Goal: Information Seeking & Learning: Check status

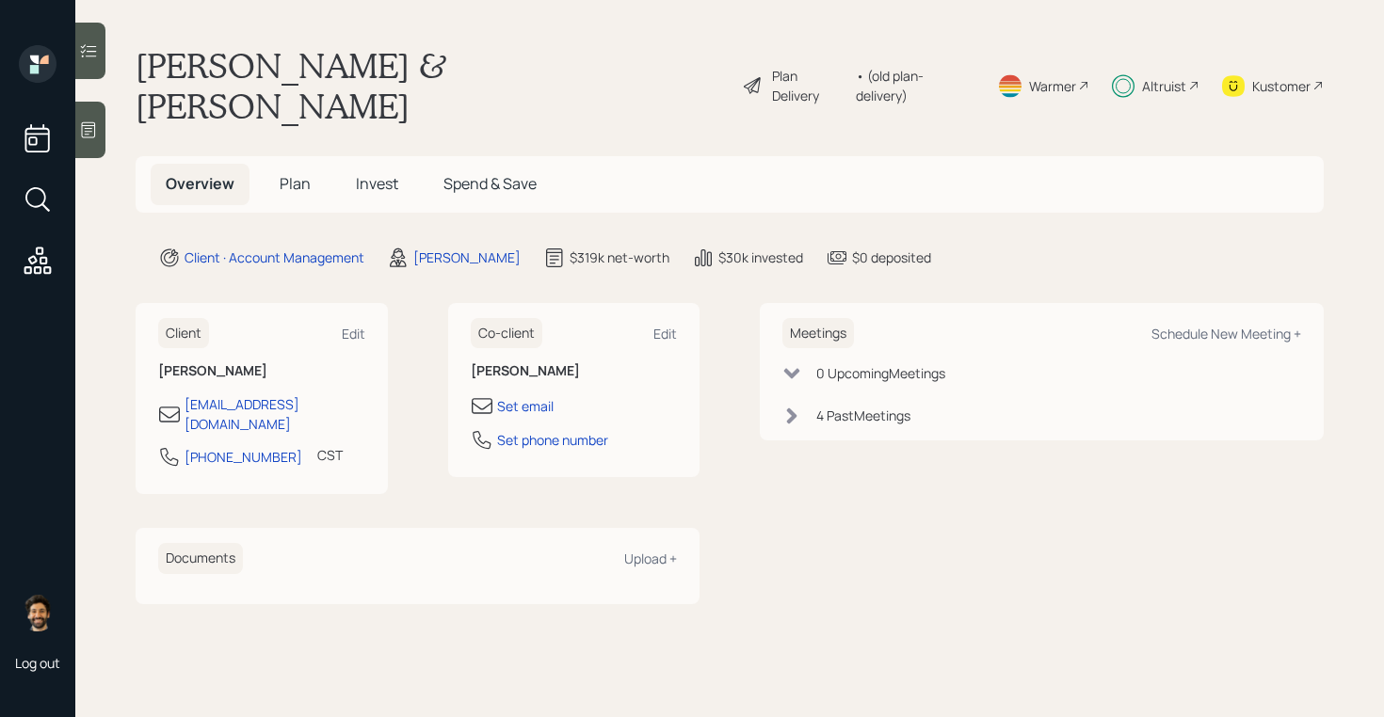
click at [375, 173] on span "Invest" at bounding box center [377, 183] width 42 height 21
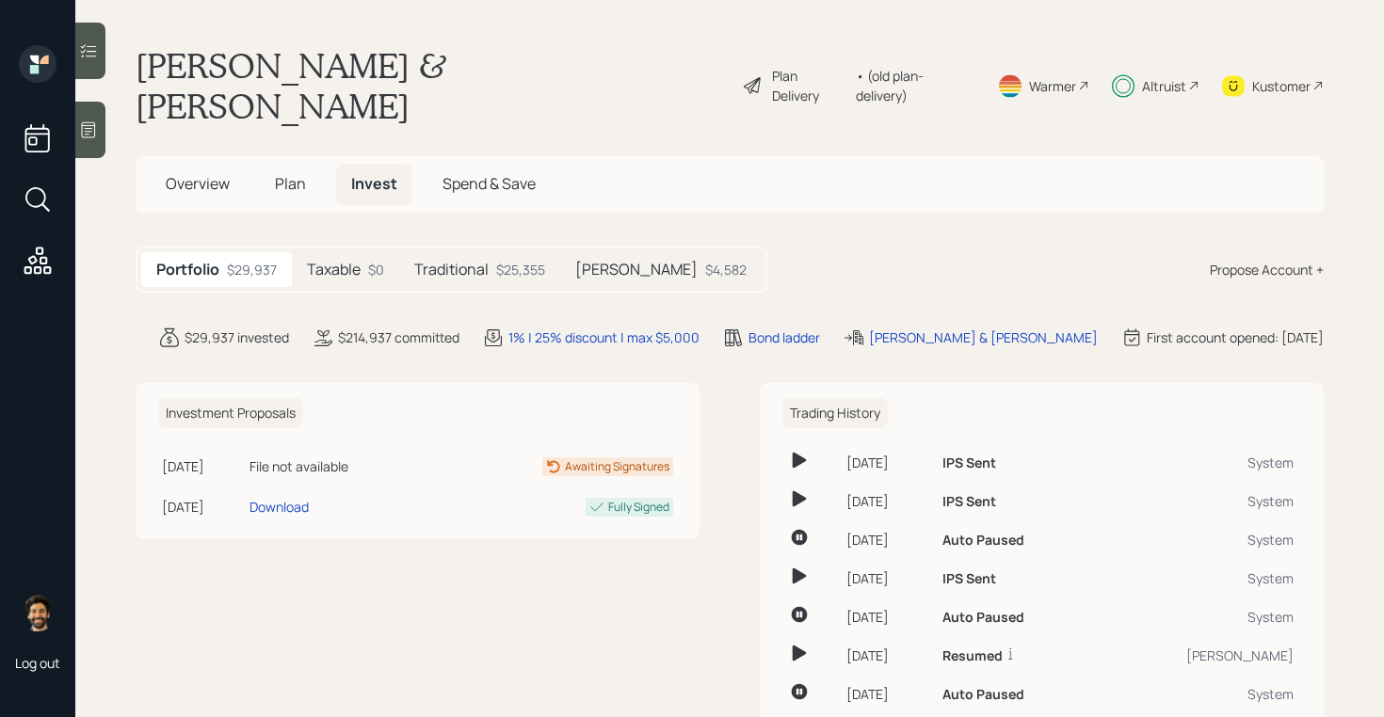
click at [491, 252] on div "Traditional $25,355" at bounding box center [479, 269] width 161 height 35
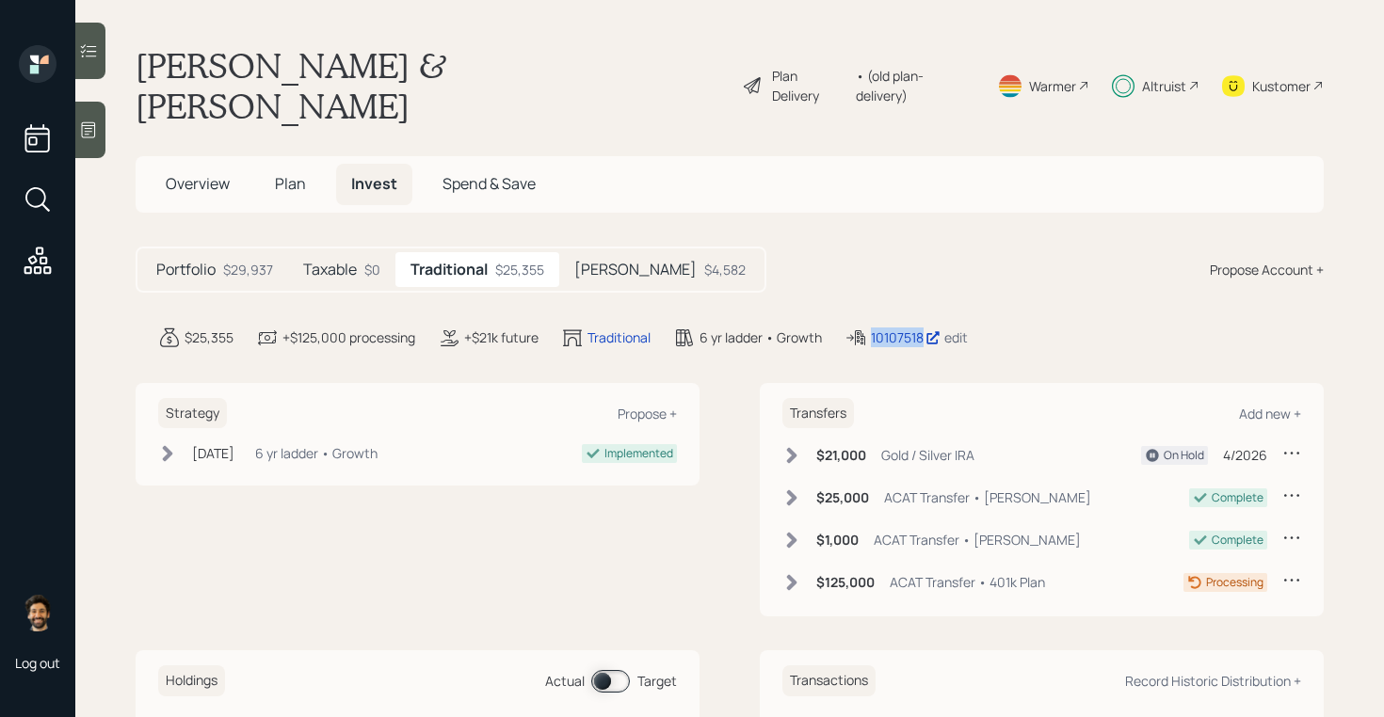
drag, startPoint x: 926, startPoint y: 302, endPoint x: 856, endPoint y: 302, distance: 70.6
click at [856, 327] on div "10107518 edit" at bounding box center [905, 338] width 123 height 23
copy div "10107518"
drag, startPoint x: 882, startPoint y: 299, endPoint x: 283, endPoint y: 2, distance: 668.5
click at [0, 0] on div "Log out [PERSON_NAME] & [PERSON_NAME] Plan Delivery • (old plan-delivery) Warme…" at bounding box center [692, 358] width 1384 height 717
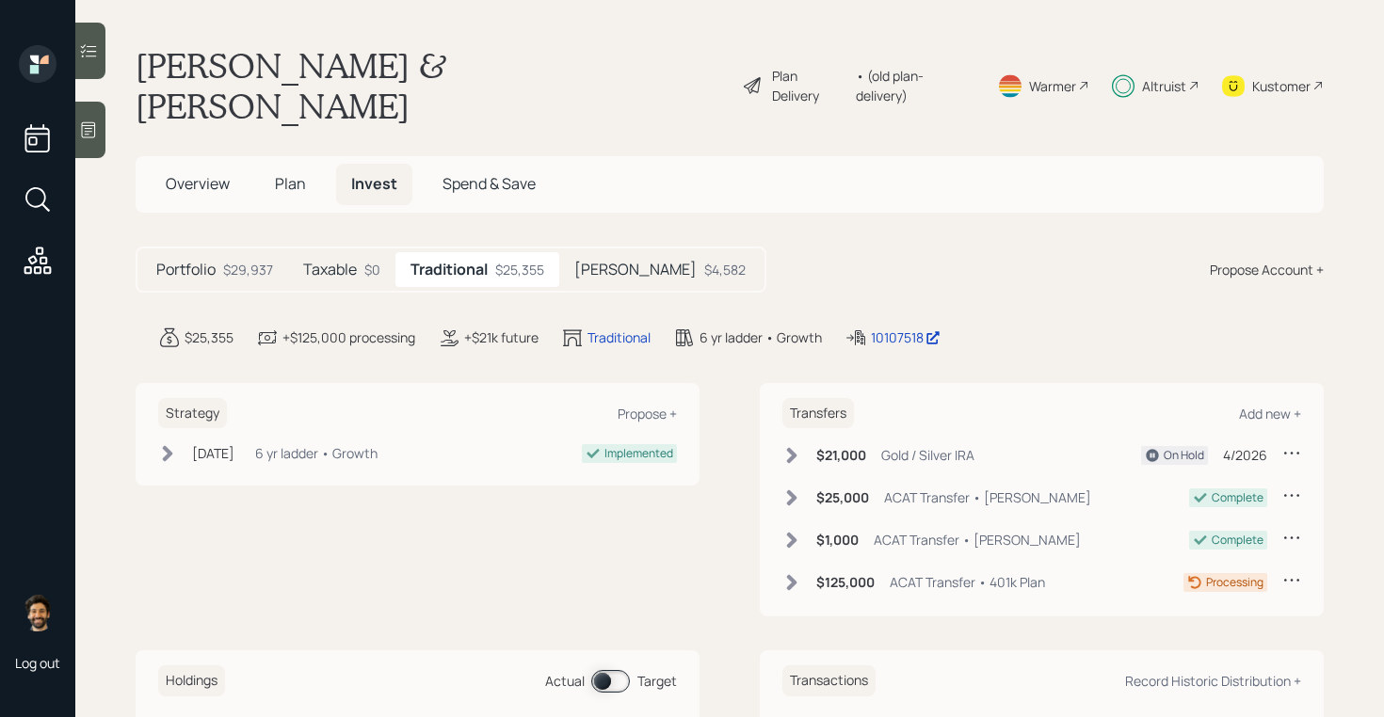
click at [577, 252] on div "[PERSON_NAME] $4,582" at bounding box center [659, 269] width 201 height 35
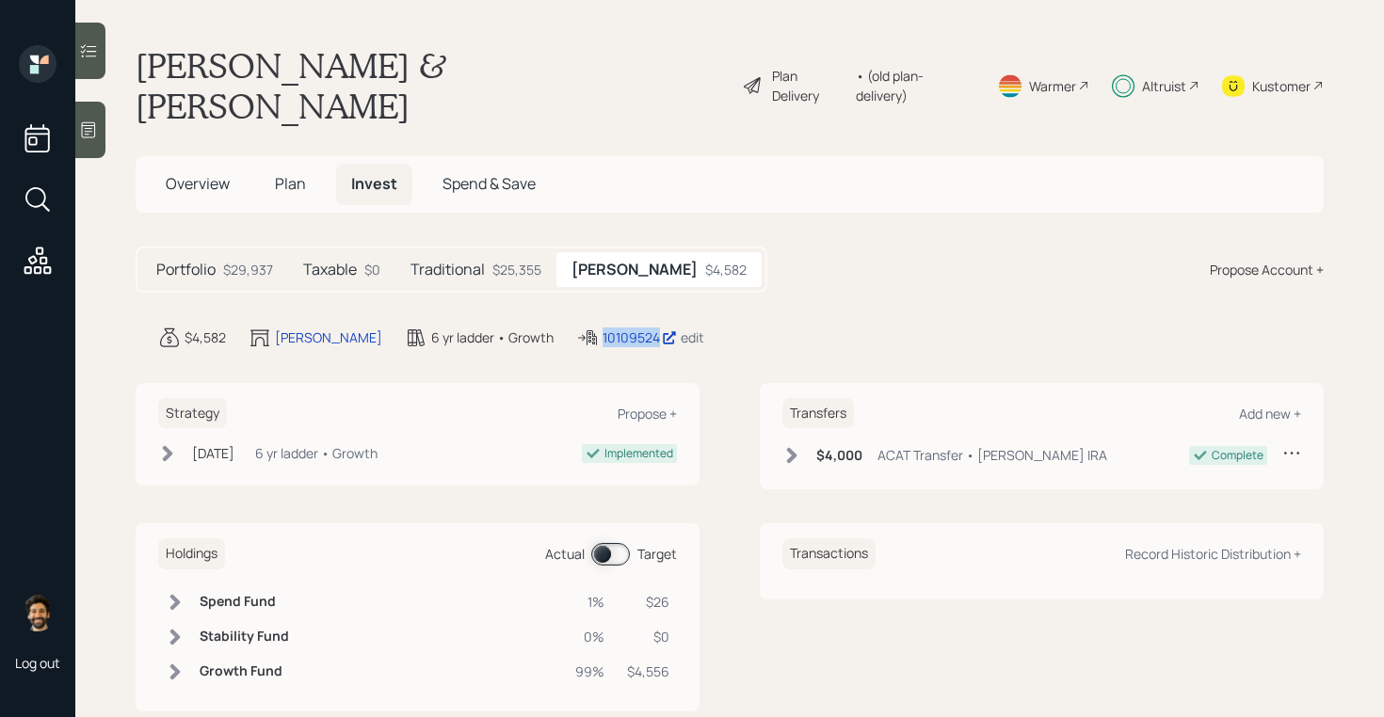
drag, startPoint x: 581, startPoint y: 300, endPoint x: 505, endPoint y: 303, distance: 76.3
click at [576, 327] on div "10109524 edit" at bounding box center [640, 338] width 128 height 23
copy div "10109524"
drag, startPoint x: 544, startPoint y: 300, endPoint x: 264, endPoint y: 18, distance: 397.3
click at [0, 0] on div "Log out [PERSON_NAME] & [PERSON_NAME] Plan Delivery • (old plan-delivery) Warme…" at bounding box center [692, 358] width 1384 height 717
